Goal: Check status: Check status

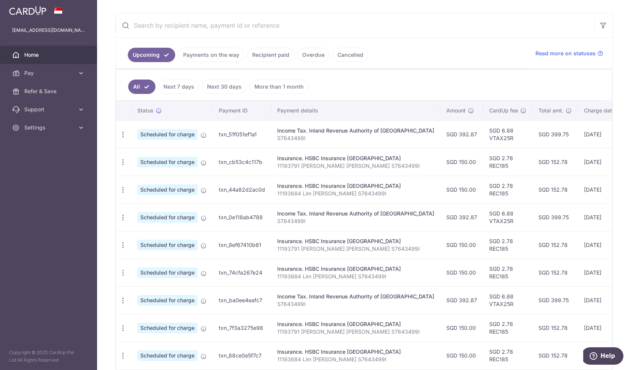
scroll to position [137, 0]
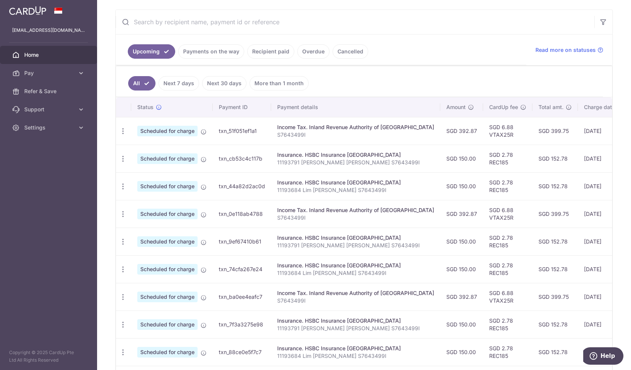
click at [220, 54] on link "Payments on the way" at bounding box center [211, 51] width 66 height 14
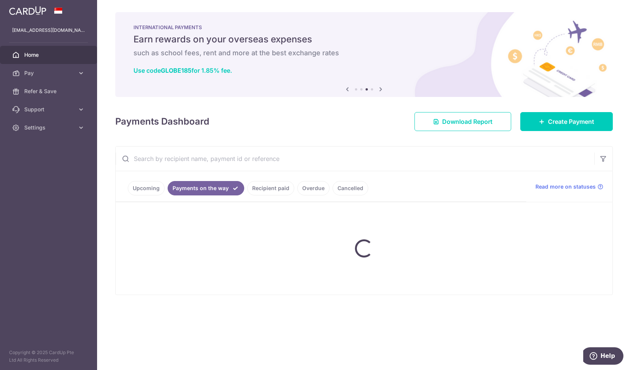
scroll to position [0, 0]
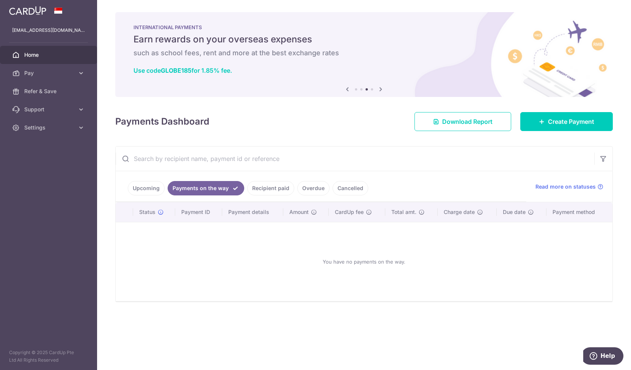
click at [266, 189] on link "Recipient paid" at bounding box center [270, 188] width 47 height 14
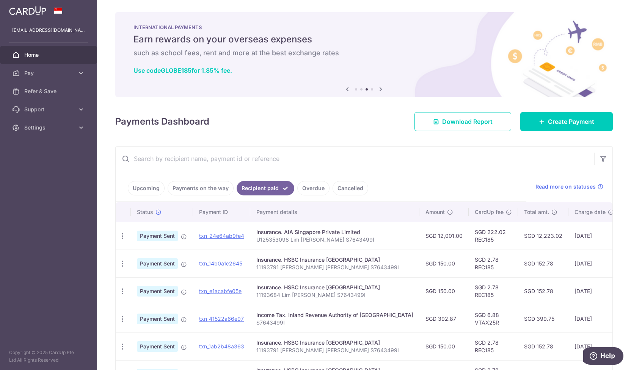
click at [43, 54] on span "Home" at bounding box center [49, 55] width 50 height 8
